Goal: Task Accomplishment & Management: Use online tool/utility

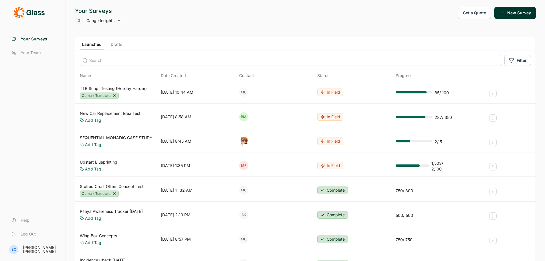
click at [115, 46] on link "Drafts" at bounding box center [116, 46] width 16 height 9
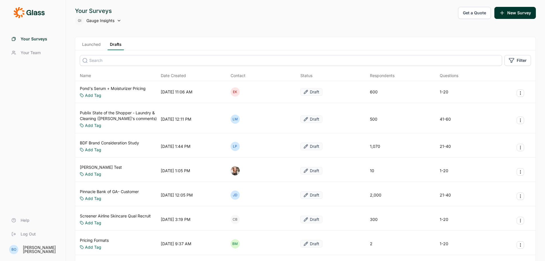
click at [117, 60] on input at bounding box center [291, 60] width 423 height 11
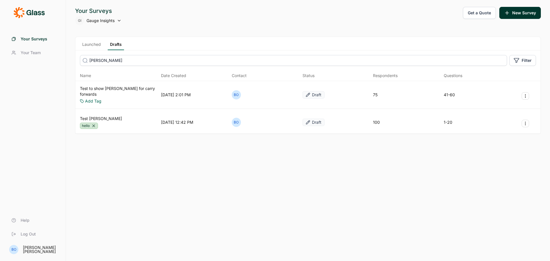
type input "[PERSON_NAME]"
click at [96, 116] on link "Test [PERSON_NAME]" at bounding box center [101, 119] width 42 height 6
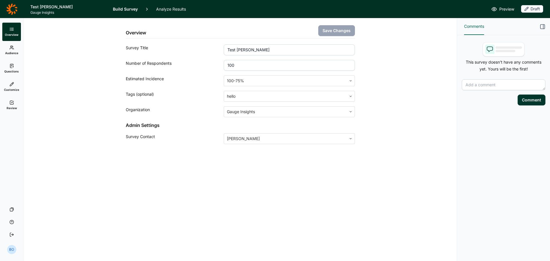
click at [13, 68] on icon at bounding box center [11, 66] width 5 height 5
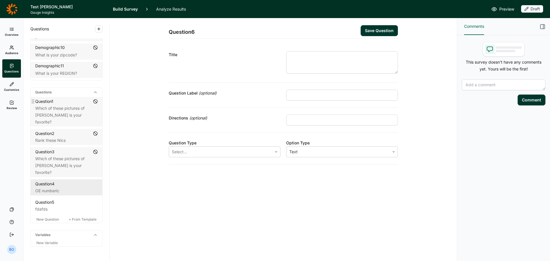
scroll to position [240, 0]
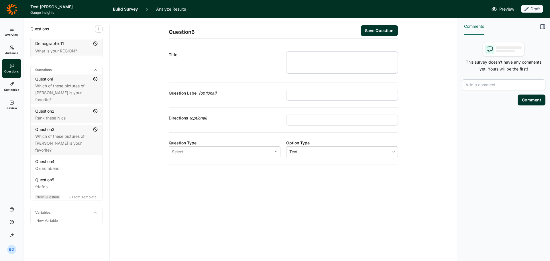
click at [49, 197] on span "New Question" at bounding box center [47, 197] width 23 height 4
click at [225, 153] on div at bounding box center [220, 152] width 97 height 8
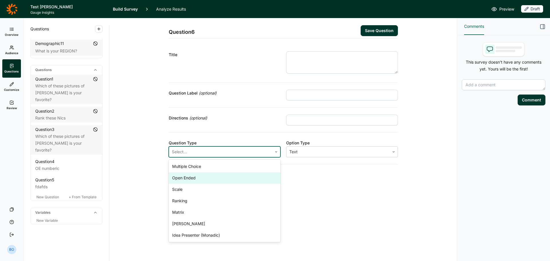
click at [227, 173] on div "Open Ended" at bounding box center [225, 177] width 112 height 11
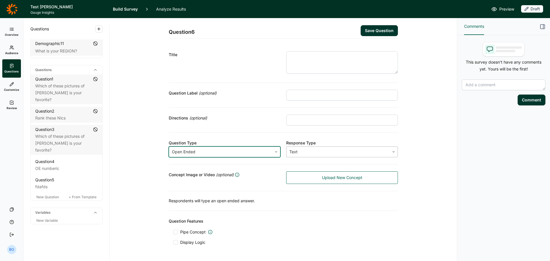
click at [289, 152] on div at bounding box center [337, 152] width 97 height 8
click at [236, 152] on div at bounding box center [220, 152] width 97 height 8
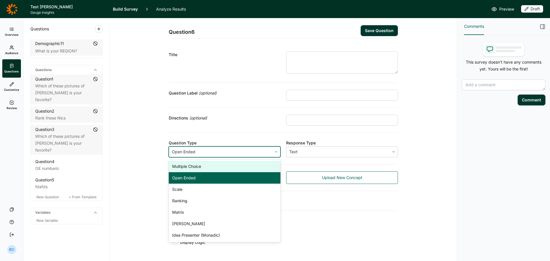
click at [217, 168] on div "Multiple Choice" at bounding box center [225, 166] width 112 height 11
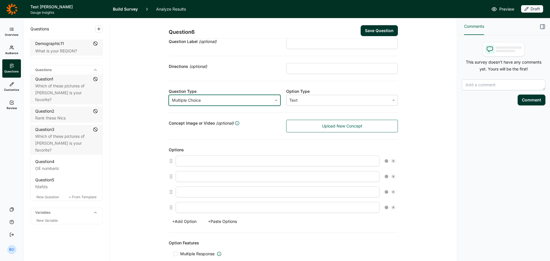
scroll to position [164, 0]
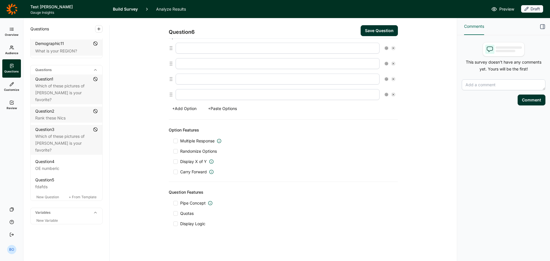
click at [384, 93] on icon at bounding box center [385, 94] width 3 height 3
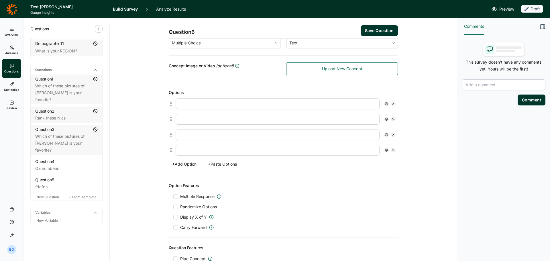
scroll to position [78, 0]
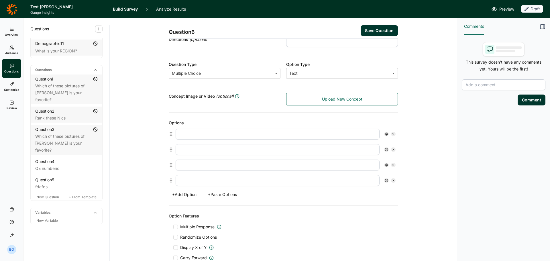
click at [384, 182] on icon at bounding box center [385, 180] width 3 height 3
click at [390, 205] on div at bounding box center [389, 206] width 5 height 5
click at [387, 206] on input "Free Text" at bounding box center [387, 206] width 0 height 0
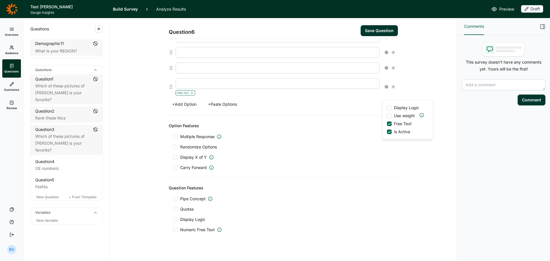
scroll to position [181, 0]
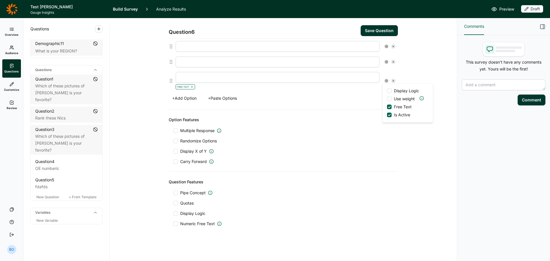
click at [187, 227] on div "Question Features Pipe Concept Quotas Display Logic Numeric Free Text" at bounding box center [283, 202] width 229 height 62
click at [185, 224] on span "Numeric Free Text" at bounding box center [197, 224] width 35 height 6
click at [173, 224] on input "Numeric Free Text" at bounding box center [173, 224] width 0 height 0
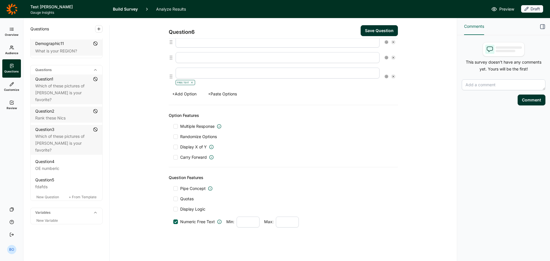
scroll to position [187, 0]
